Goal: Navigation & Orientation: Find specific page/section

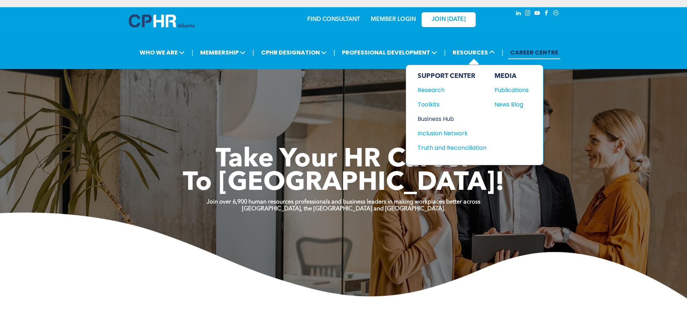
click at [436, 114] on div "Business Hub" at bounding box center [449, 118] width 62 height 9
